Goal: Information Seeking & Learning: Find specific fact

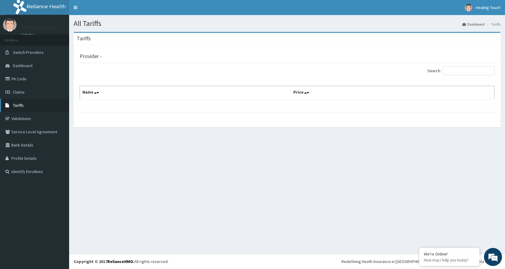
click at [35, 105] on link "Tariffs" at bounding box center [34, 105] width 69 height 13
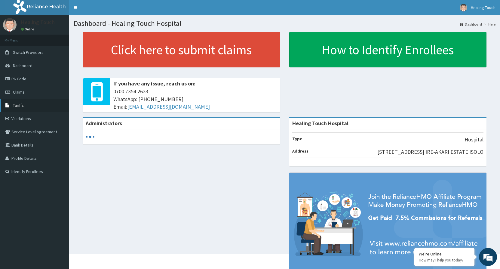
click at [26, 110] on link "Tariffs" at bounding box center [34, 105] width 69 height 13
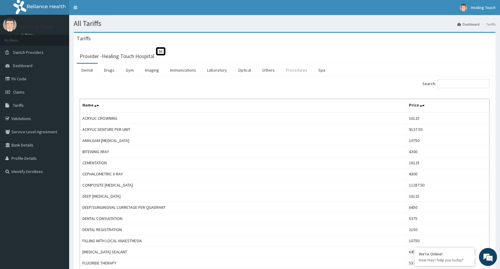
click at [289, 71] on link "Procedures" at bounding box center [296, 70] width 31 height 13
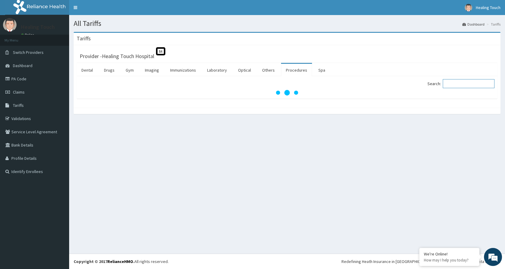
click at [479, 83] on input "Search:" at bounding box center [469, 83] width 52 height 9
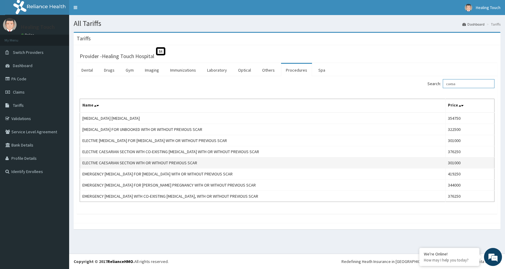
type input "caesa"
click at [290, 167] on td "ELECTIVE CAESARIAN SECTION WITH OR WITHOUT PREVIOUS SCAR" at bounding box center [262, 162] width 365 height 11
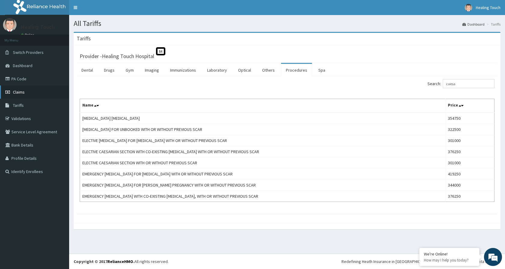
click at [38, 95] on link "Claims" at bounding box center [34, 91] width 69 height 13
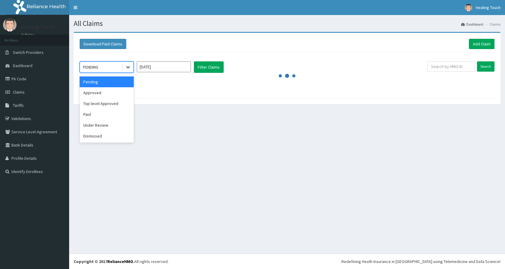
click at [126, 66] on icon at bounding box center [128, 67] width 6 height 6
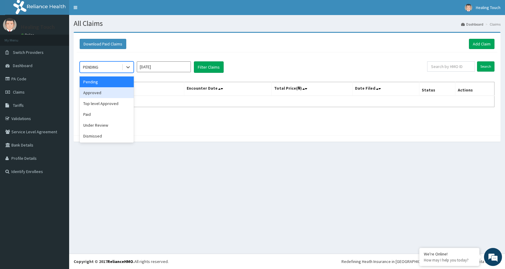
click at [112, 93] on div "Approved" at bounding box center [107, 92] width 54 height 11
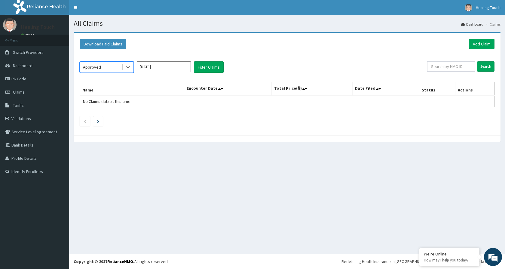
click at [146, 69] on input "[DATE]" at bounding box center [164, 66] width 54 height 11
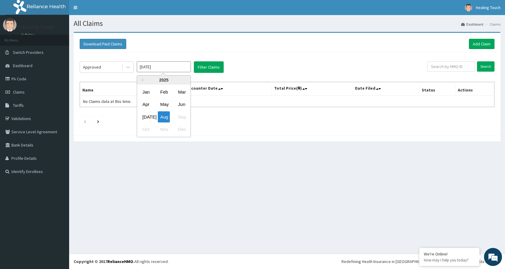
click at [165, 127] on div "Oct Nov Dec" at bounding box center [163, 129] width 53 height 12
click at [178, 105] on div "Jun" at bounding box center [182, 104] width 12 height 11
click at [179, 69] on input "Jun 2025" at bounding box center [164, 66] width 54 height 11
click at [169, 103] on div "May" at bounding box center [164, 104] width 12 height 11
type input "May 2025"
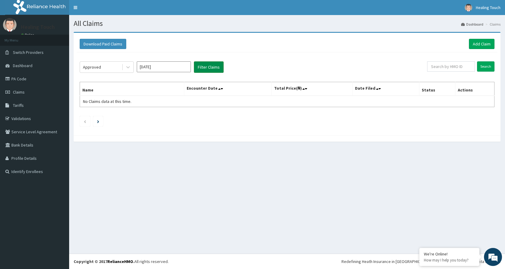
click at [211, 68] on button "Filter Claims" at bounding box center [209, 66] width 30 height 11
click at [209, 68] on button "Filter Claims" at bounding box center [209, 66] width 30 height 11
click at [126, 69] on icon at bounding box center [128, 67] width 6 height 6
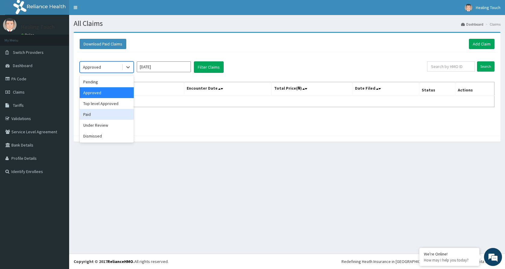
click at [104, 112] on div "Paid" at bounding box center [107, 114] width 54 height 11
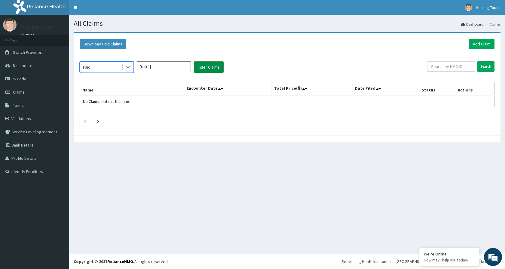
click at [200, 67] on button "Filter Claims" at bounding box center [209, 66] width 30 height 11
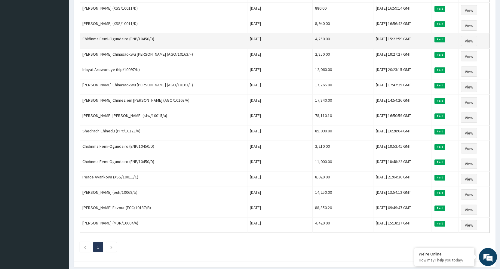
scroll to position [240, 0]
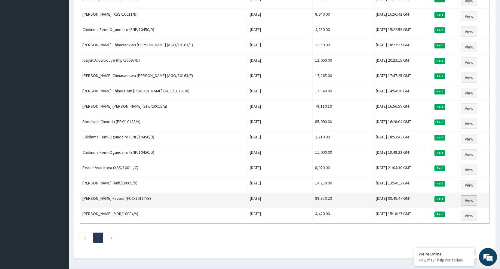
click at [465, 199] on link "View" at bounding box center [469, 200] width 16 height 10
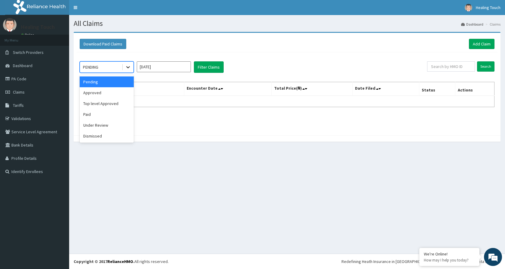
click at [127, 64] on div at bounding box center [128, 67] width 11 height 11
drag, startPoint x: 115, startPoint y: 114, endPoint x: 117, endPoint y: 112, distance: 3.1
click at [115, 114] on div "Paid" at bounding box center [107, 114] width 54 height 11
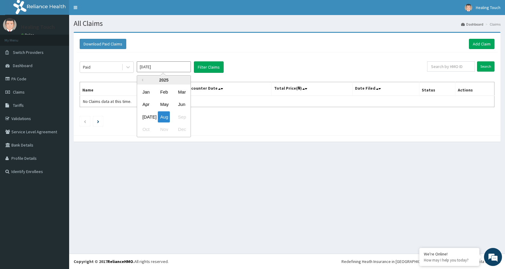
click at [186, 69] on input "Aug 2025" at bounding box center [164, 66] width 54 height 11
drag, startPoint x: 184, startPoint y: 105, endPoint x: 192, endPoint y: 100, distance: 8.9
click at [184, 104] on div "Jun" at bounding box center [182, 104] width 12 height 11
type input "Jun 2025"
click at [212, 65] on button "Filter Claims" at bounding box center [209, 66] width 30 height 11
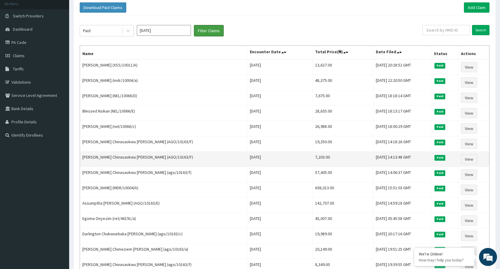
scroll to position [30, 0]
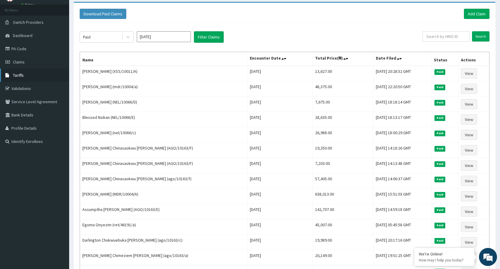
click at [34, 76] on link "Tariffs" at bounding box center [34, 75] width 69 height 13
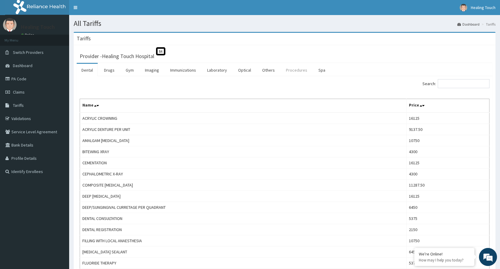
click at [297, 72] on link "Procedures" at bounding box center [296, 70] width 31 height 13
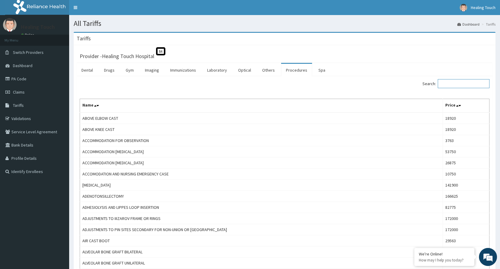
click at [462, 84] on input "Search:" at bounding box center [464, 83] width 52 height 9
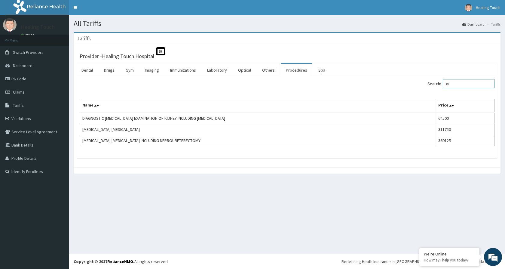
type input "k"
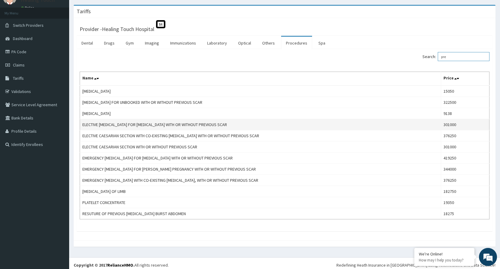
scroll to position [31, 0]
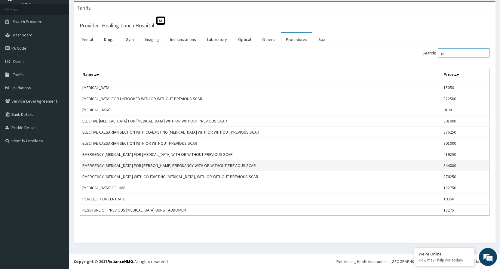
type input "p"
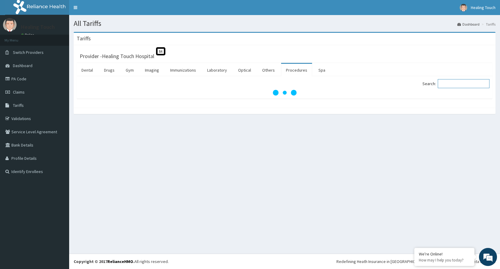
scroll to position [0, 0]
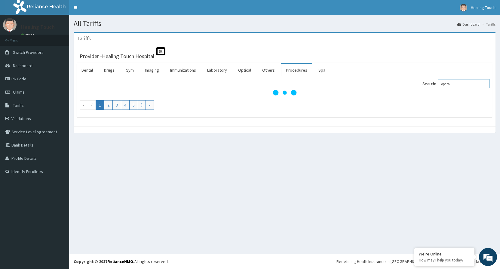
type input "oper"
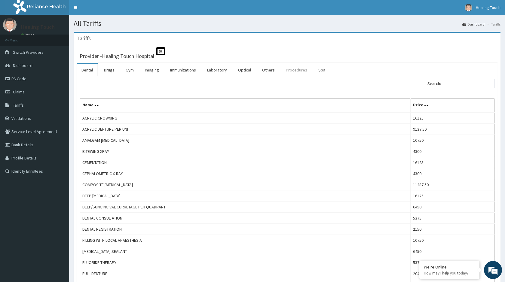
click at [300, 73] on link "Procedures" at bounding box center [296, 70] width 31 height 13
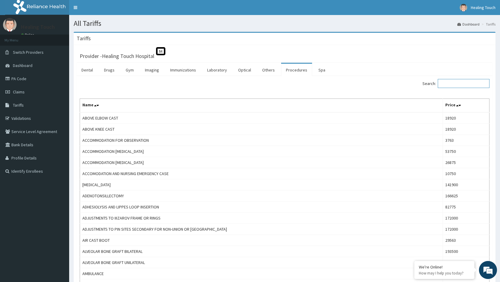
click at [458, 84] on input "Search:" at bounding box center [464, 83] width 52 height 9
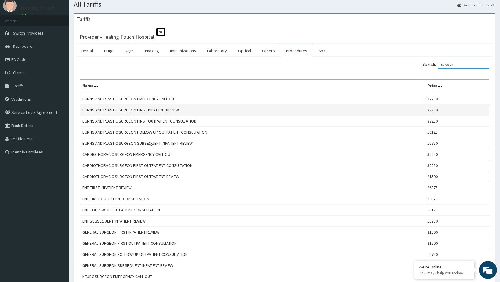
scroll to position [30, 0]
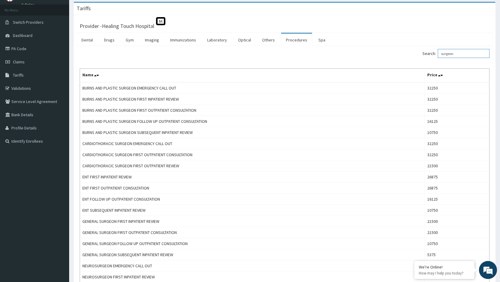
click at [446, 55] on input "surgeon" at bounding box center [464, 53] width 52 height 9
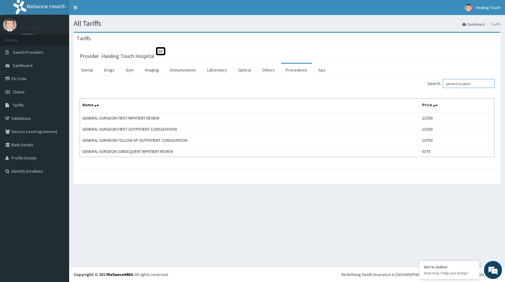
click at [476, 82] on input "general surgeon" at bounding box center [469, 83] width 52 height 9
click at [478, 85] on input "general surgeon" at bounding box center [469, 83] width 52 height 9
type input "g"
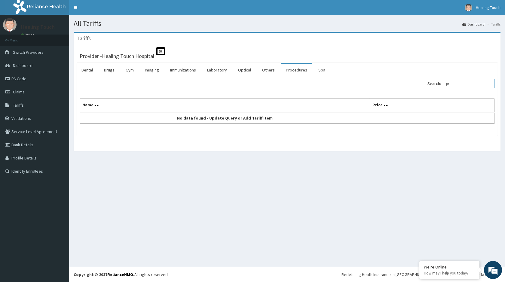
type input "p"
type input "t"
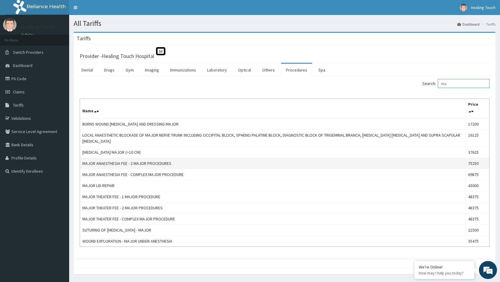
type input "m"
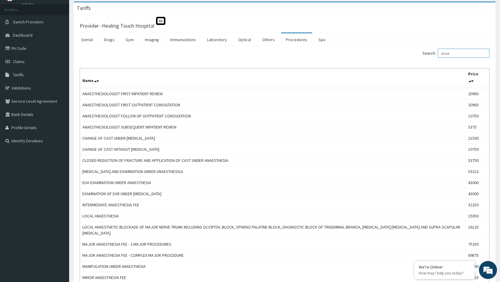
scroll to position [30, 0]
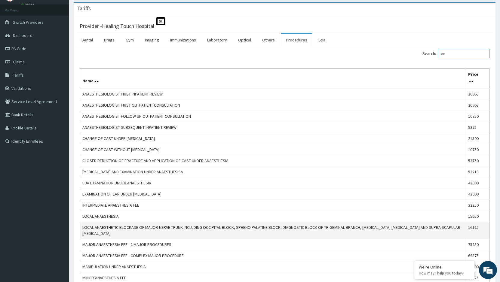
type input "a"
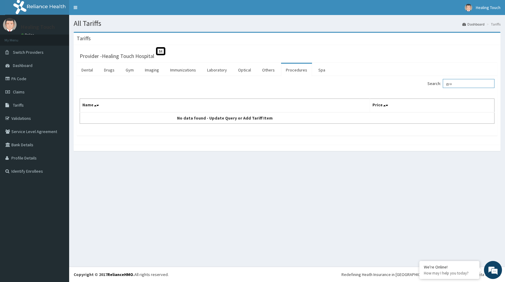
type input "gya"
click at [303, 71] on link "Procedures" at bounding box center [296, 70] width 31 height 13
click at [452, 85] on input "Search:" at bounding box center [469, 83] width 52 height 9
type input "g"
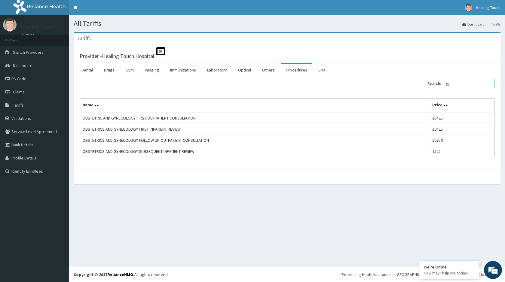
type input "g"
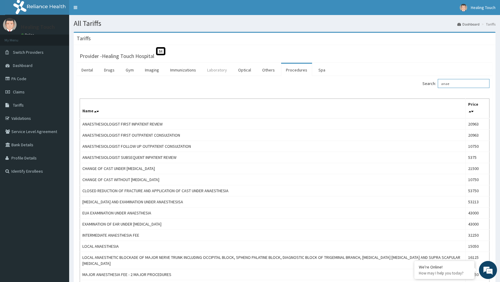
type input "anae"
click at [211, 67] on link "Laboratory" at bounding box center [216, 70] width 29 height 13
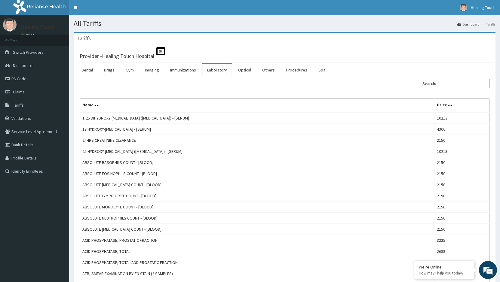
click at [464, 86] on input "Search:" at bounding box center [464, 83] width 52 height 9
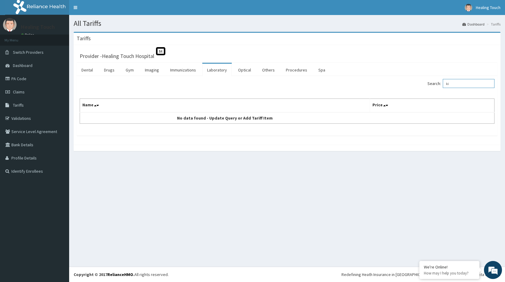
type input "k"
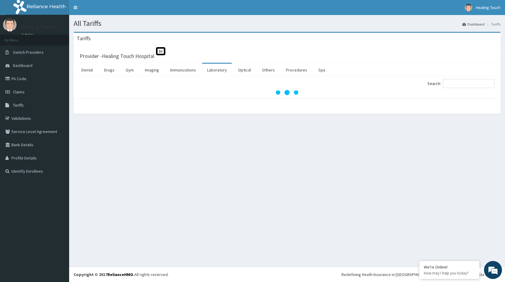
click at [219, 71] on link "Laboratory" at bounding box center [216, 70] width 29 height 13
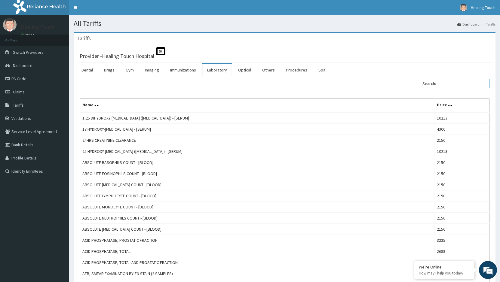
click at [476, 85] on input "Search:" at bounding box center [464, 83] width 52 height 9
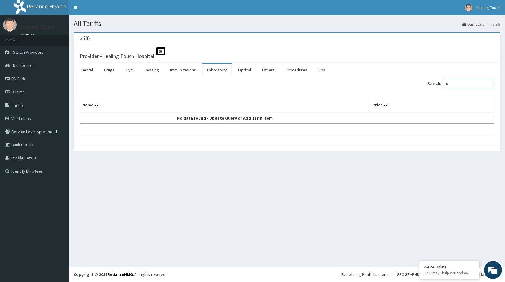
type input "k"
type input "KFT"
click at [213, 69] on link "Laboratory" at bounding box center [216, 70] width 29 height 13
click at [468, 82] on input "Search:" at bounding box center [469, 83] width 52 height 9
type input "L"
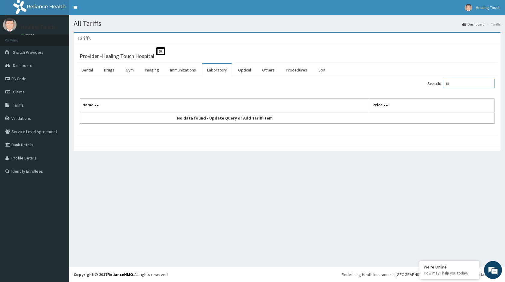
type input "K"
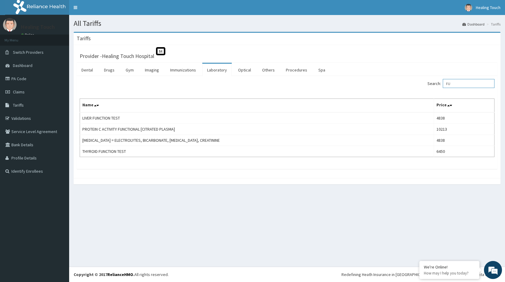
type input "F"
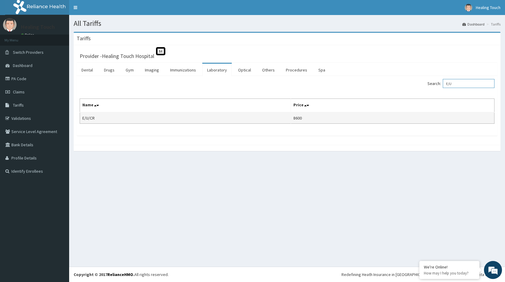
type input "E/U"
click at [311, 117] on td "8600" at bounding box center [392, 117] width 203 height 11
click at [216, 69] on link "Laboratory" at bounding box center [216, 70] width 29 height 13
click at [469, 84] on input "Search:" at bounding box center [469, 83] width 52 height 9
click at [151, 120] on td "BLOOD GROUP (ABO & RH TYPING)" at bounding box center [231, 117] width 302 height 11
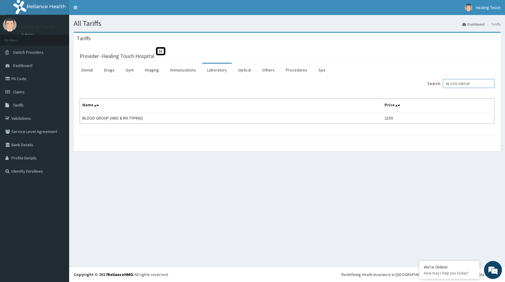
click at [475, 81] on input "BLOOD GROUP" at bounding box center [469, 83] width 52 height 9
type input "B"
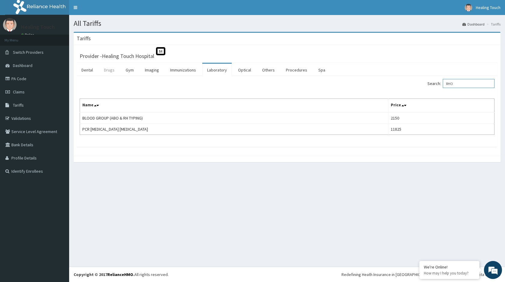
type input "RHO"
click at [111, 72] on link "Drugs" at bounding box center [109, 70] width 20 height 13
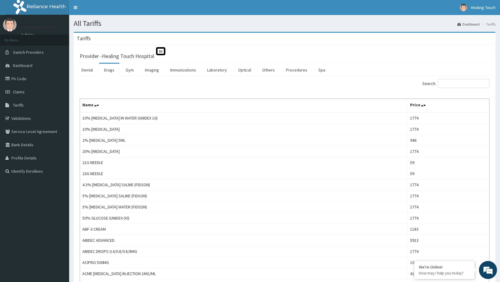
click at [108, 69] on link "Drugs" at bounding box center [109, 70] width 20 height 13
click at [457, 85] on input "Search:" at bounding box center [464, 83] width 52 height 9
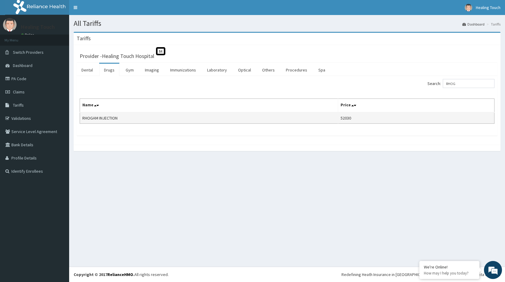
click at [366, 120] on td "52030" at bounding box center [416, 117] width 156 height 11
click at [466, 84] on input "RHOG" at bounding box center [469, 83] width 52 height 9
type input "R"
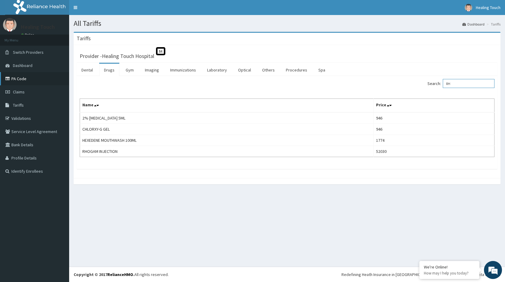
type input "RH"
click at [31, 75] on link "PA Code" at bounding box center [34, 78] width 69 height 13
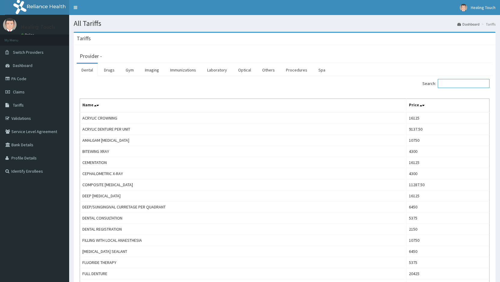
click at [458, 82] on input "Search:" at bounding box center [464, 83] width 52 height 9
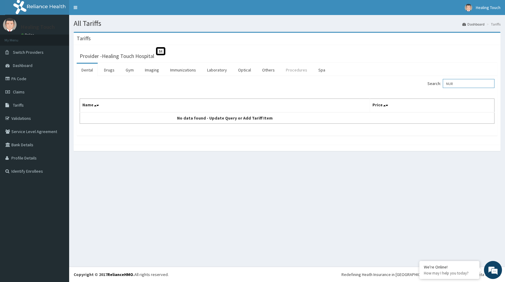
type input "NUR"
click at [301, 73] on link "Procedures" at bounding box center [296, 70] width 31 height 13
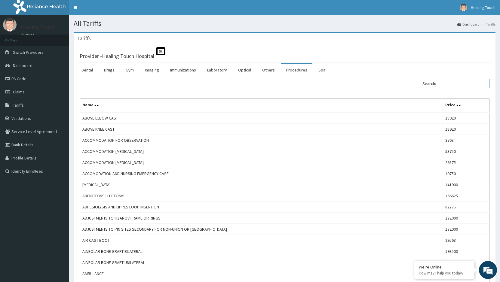
click at [451, 86] on input "Search:" at bounding box center [464, 83] width 52 height 9
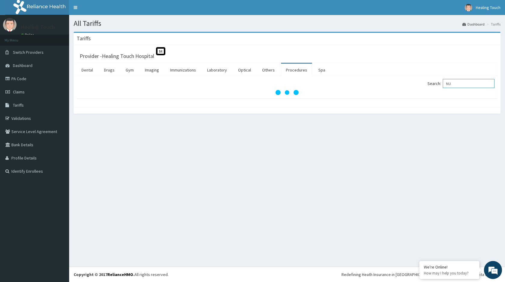
type input "N"
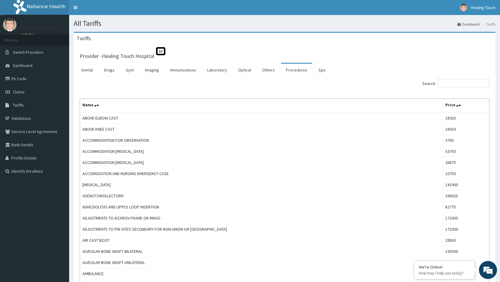
click at [291, 70] on link "Procedures" at bounding box center [296, 70] width 31 height 13
click at [460, 84] on input "Search:" at bounding box center [464, 83] width 52 height 9
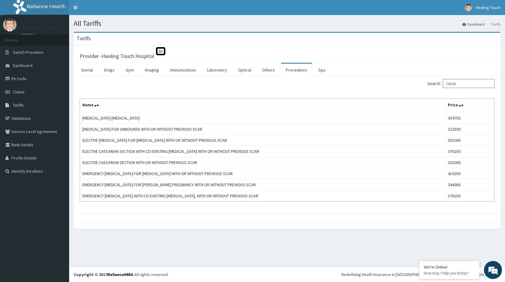
click at [475, 83] on input "CAESA" at bounding box center [469, 83] width 52 height 9
type input "C"
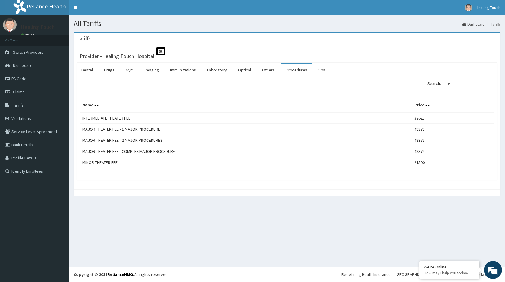
type input "T"
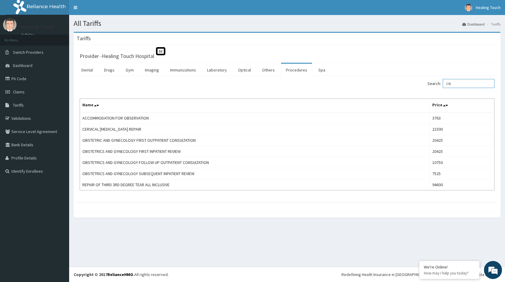
type input "O"
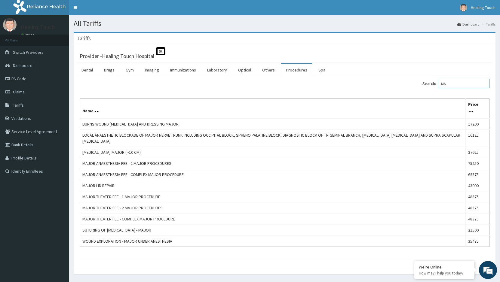
type input "M"
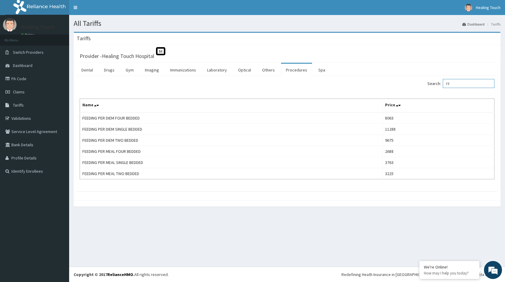
type input "F"
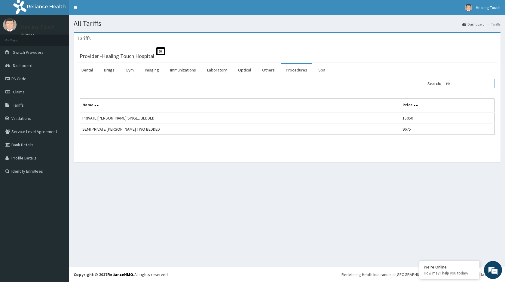
type input "P"
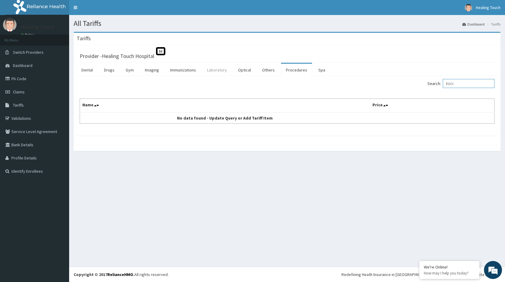
type input "EUCr"
click at [210, 68] on link "Laboratory" at bounding box center [216, 70] width 29 height 13
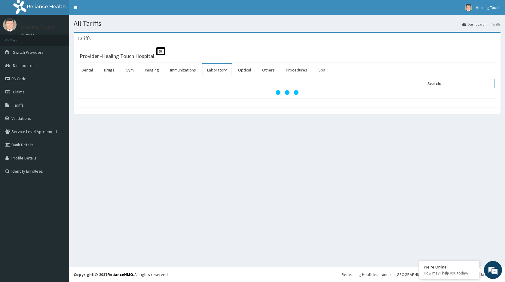
click at [457, 83] on input "Search:" at bounding box center [469, 83] width 52 height 9
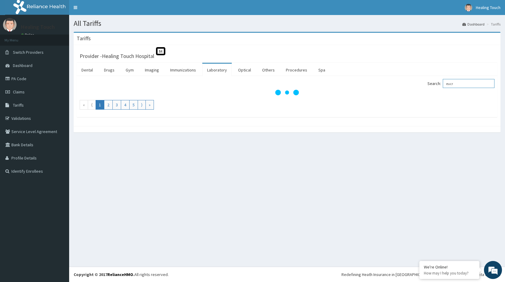
type input "eucr"
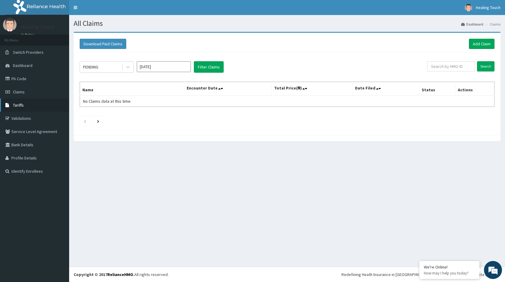
click at [29, 105] on link "Tariffs" at bounding box center [34, 105] width 69 height 13
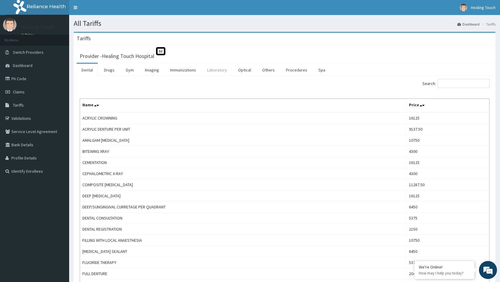
click at [218, 68] on link "Laboratory" at bounding box center [216, 70] width 29 height 13
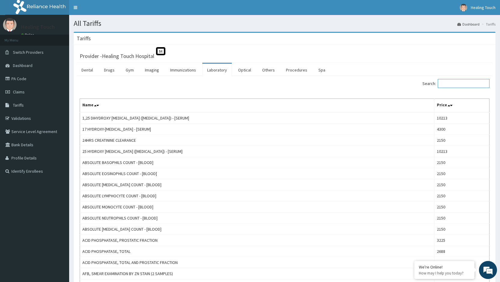
click at [456, 83] on input "Search:" at bounding box center [464, 83] width 52 height 9
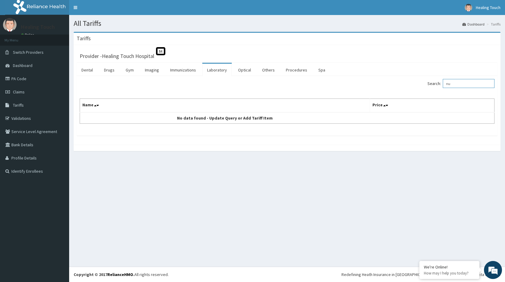
type input "n"
click at [462, 83] on input "nurse" at bounding box center [469, 83] width 52 height 9
type input "nurs"
click at [301, 71] on link "Procedures" at bounding box center [296, 70] width 31 height 13
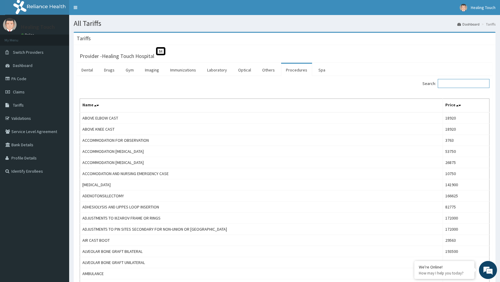
click at [474, 86] on input "Search:" at bounding box center [464, 83] width 52 height 9
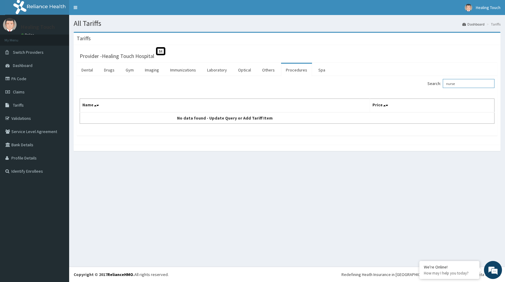
type input "nurse"
click at [301, 69] on link "Procedures" at bounding box center [296, 70] width 31 height 13
click at [471, 83] on input "Search:" at bounding box center [469, 83] width 52 height 9
type input "n"
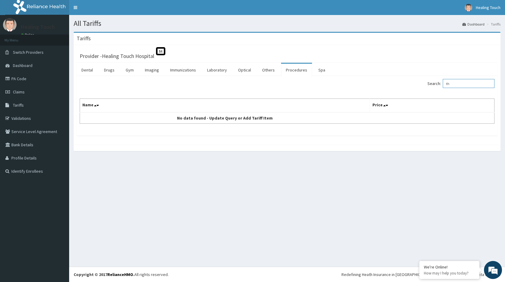
type input "t"
